Goal: Navigation & Orientation: Find specific page/section

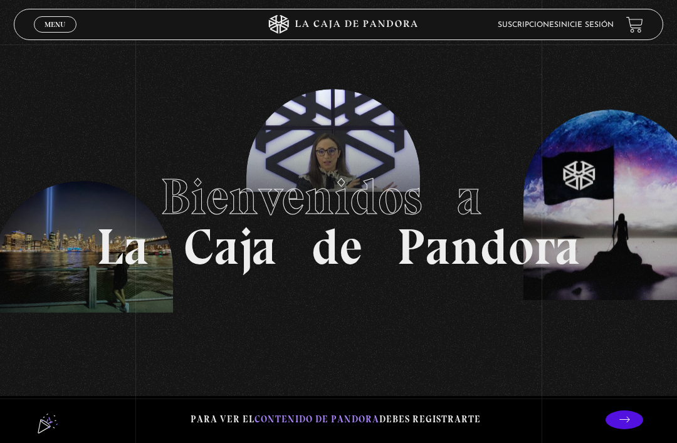
click at [598, 23] on link "Inicie sesión" at bounding box center [586, 25] width 55 height 8
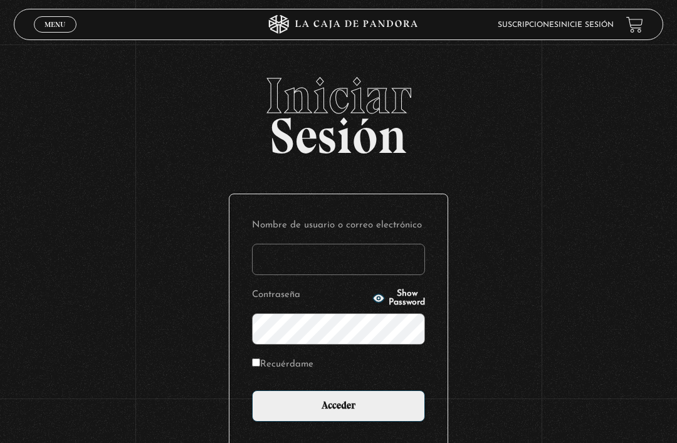
click at [332, 266] on input "Nombre de usuario o correo electrónico" at bounding box center [338, 259] width 173 height 31
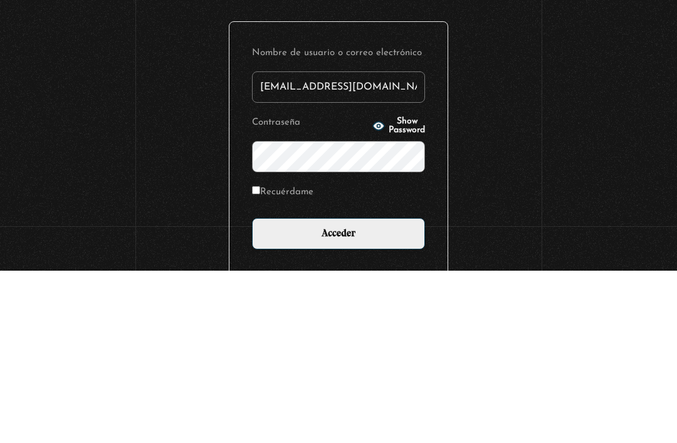
type input "meliz_17@yahoo.es"
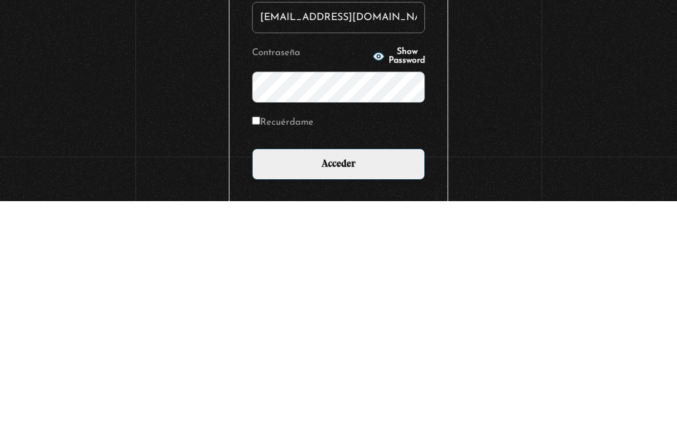
click at [383, 391] on input "Acceder" at bounding box center [338, 406] width 173 height 31
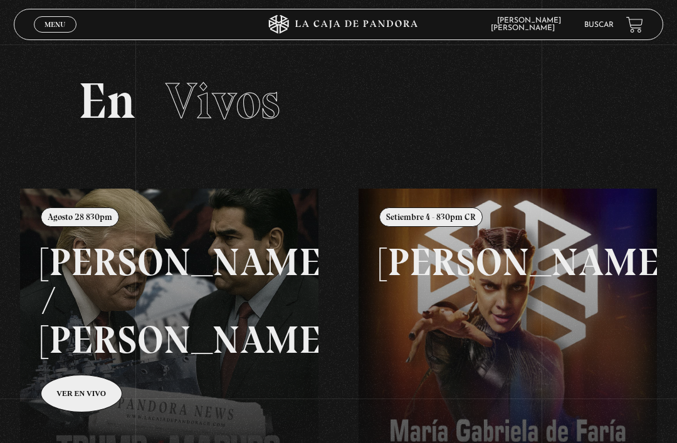
click at [51, 26] on span "Menu" at bounding box center [55, 25] width 21 height 8
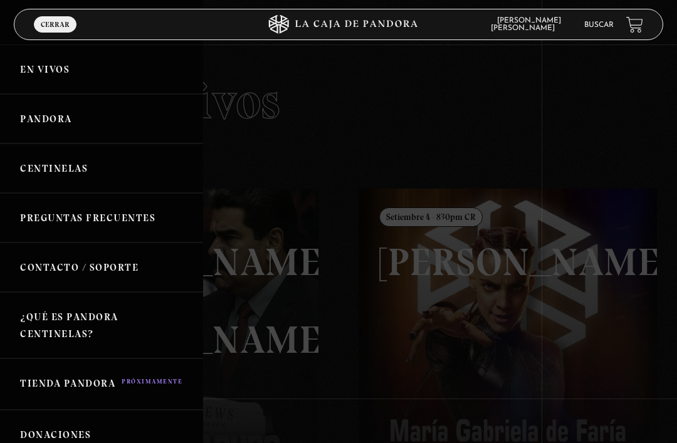
click at [107, 168] on link "Centinelas" at bounding box center [101, 169] width 203 height 50
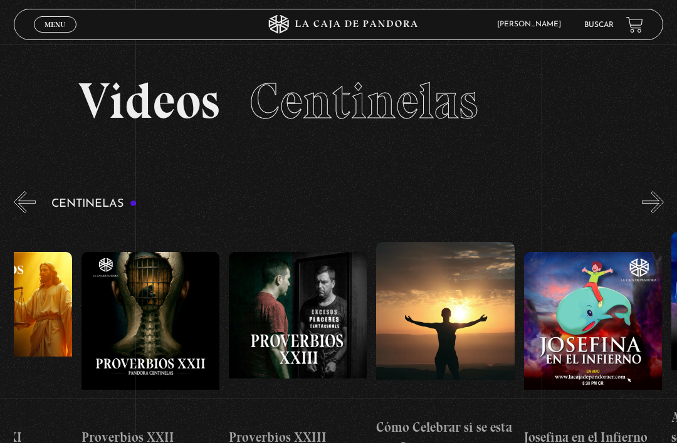
scroll to position [0, 3470]
click at [320, 330] on figure at bounding box center [297, 336] width 138 height 169
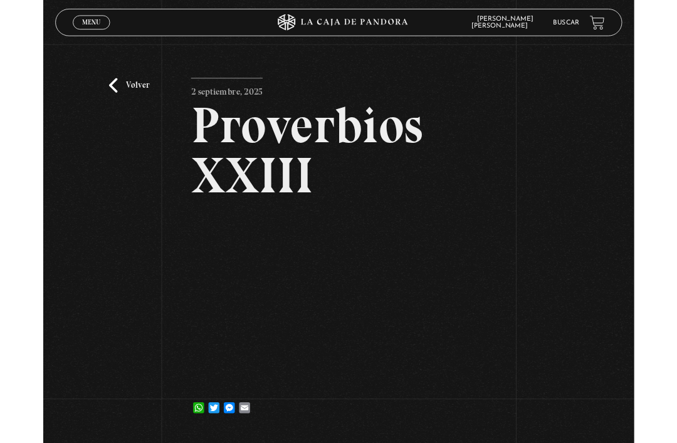
scroll to position [41, 0]
